Goal: Task Accomplishment & Management: Use online tool/utility

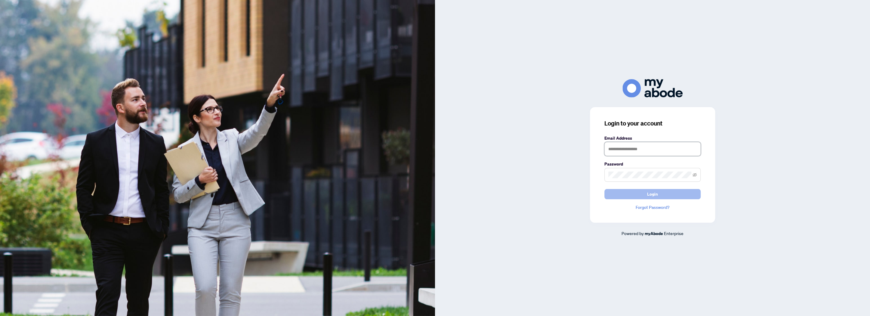
type input "**********"
click at [623, 195] on button "Login" at bounding box center [652, 194] width 96 height 10
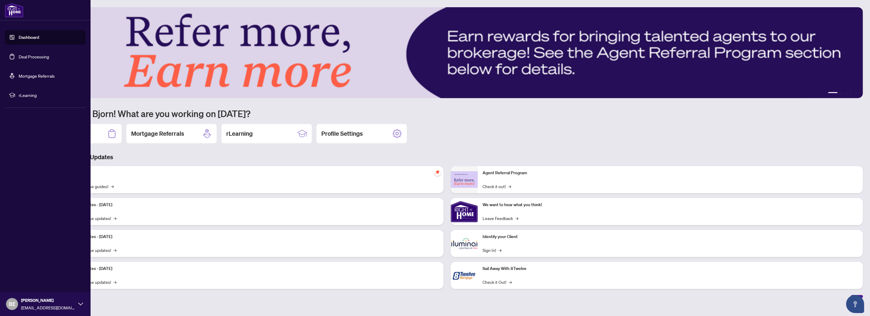
click at [19, 54] on link "Deal Processing" at bounding box center [34, 56] width 30 height 5
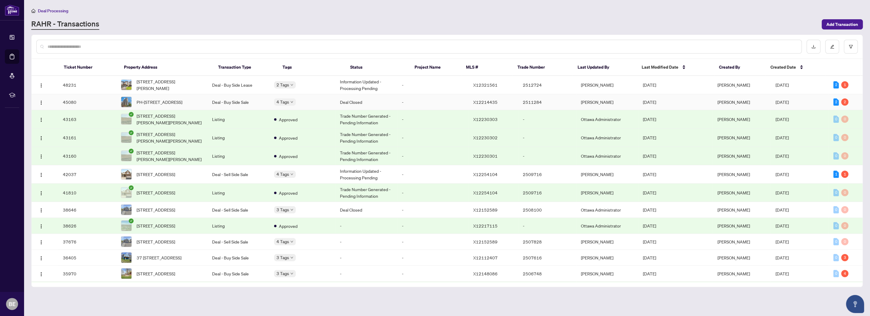
click at [238, 103] on td "Deal - Buy Side Sale" at bounding box center [238, 102] width 62 height 16
